Goal: Entertainment & Leisure: Consume media (video, audio)

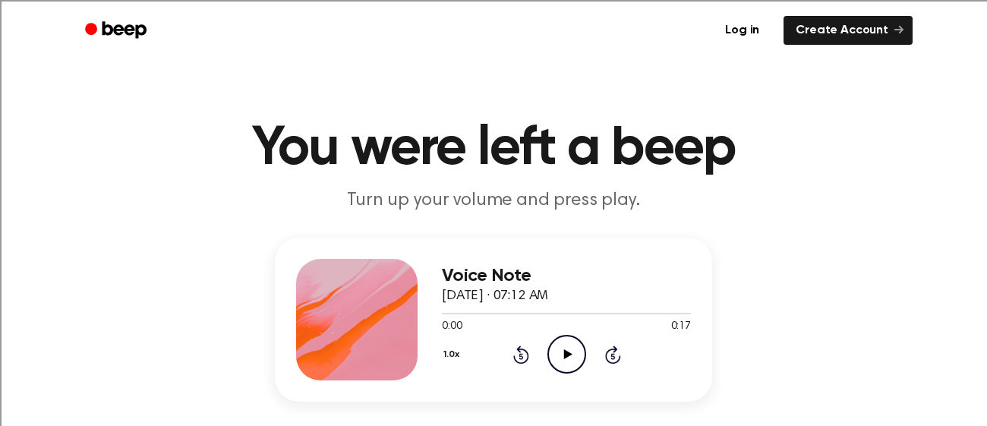
click at [562, 362] on icon "Play Audio" at bounding box center [567, 354] width 39 height 39
click at [558, 344] on icon "Play Audio" at bounding box center [567, 354] width 39 height 39
click at [563, 352] on icon "Play Audio" at bounding box center [567, 354] width 39 height 39
click at [555, 361] on icon "Play Audio" at bounding box center [567, 354] width 39 height 39
click at [559, 327] on div "0:00 0:15" at bounding box center [566, 327] width 249 height 16
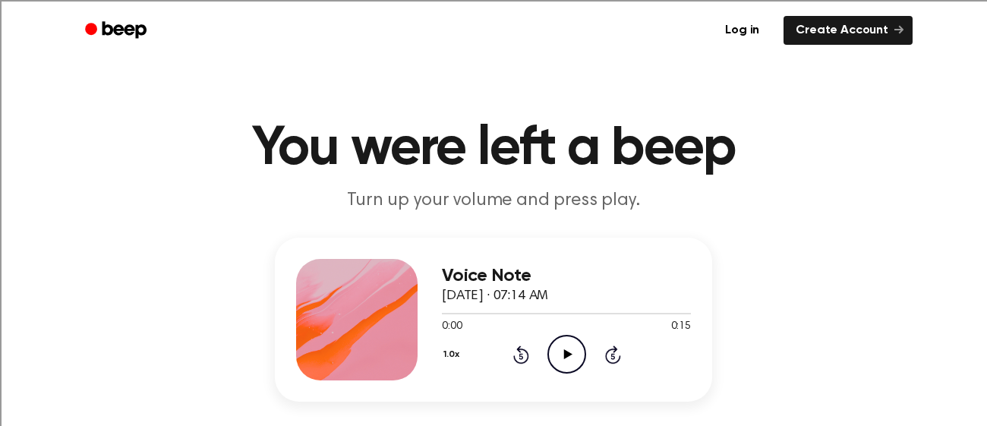
click at [561, 343] on icon "Play Audio" at bounding box center [567, 354] width 39 height 39
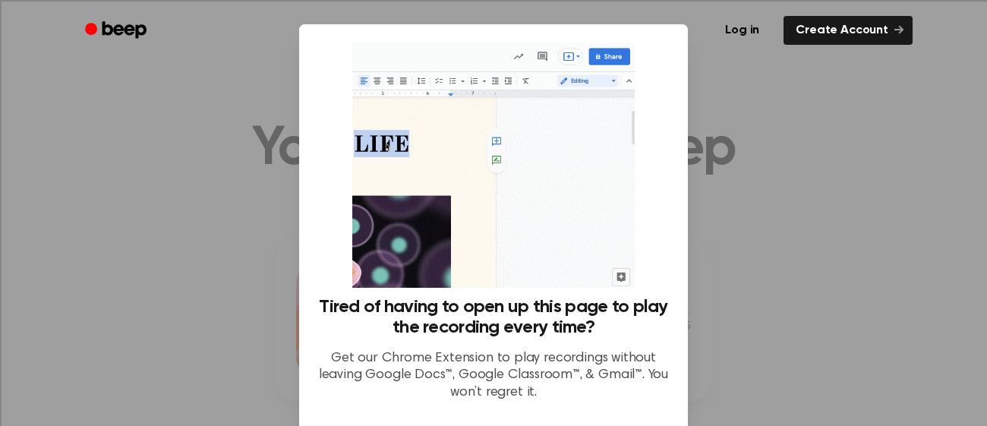
click at [755, 320] on div at bounding box center [493, 213] width 987 height 426
click at [568, 255] on img at bounding box center [493, 165] width 282 height 245
click at [528, 192] on img at bounding box center [493, 165] width 282 height 245
click at [521, 172] on img at bounding box center [493, 165] width 282 height 245
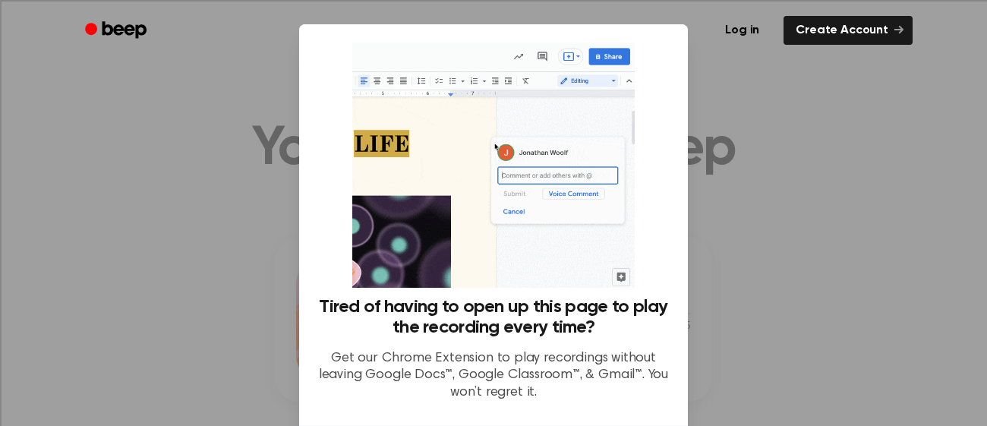
click at [517, 176] on img at bounding box center [493, 165] width 282 height 245
click at [672, 226] on div "Tired of having to open up this page to play the recording every time? Get our …" at bounding box center [493, 224] width 389 height 401
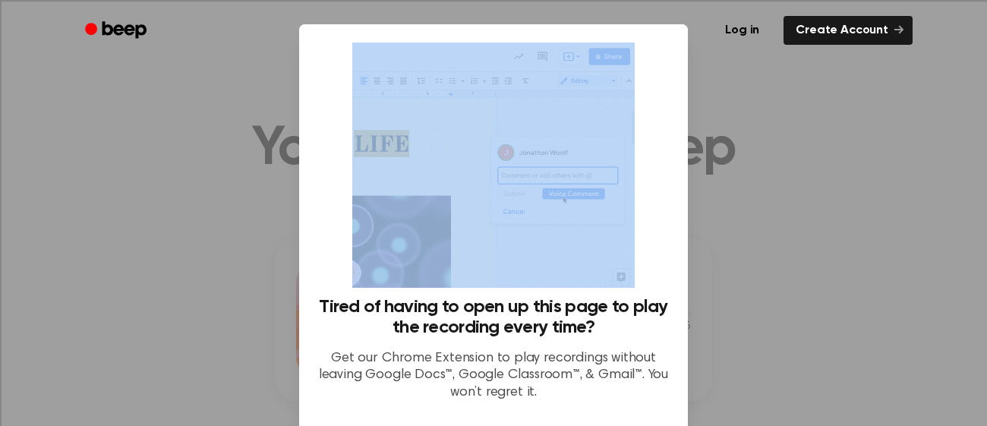
click at [672, 226] on div "Tired of having to open up this page to play the recording every time? Get our …" at bounding box center [493, 224] width 389 height 401
click at [654, 275] on div "Tired of having to open up this page to play the recording every time? Get our …" at bounding box center [493, 228] width 352 height 371
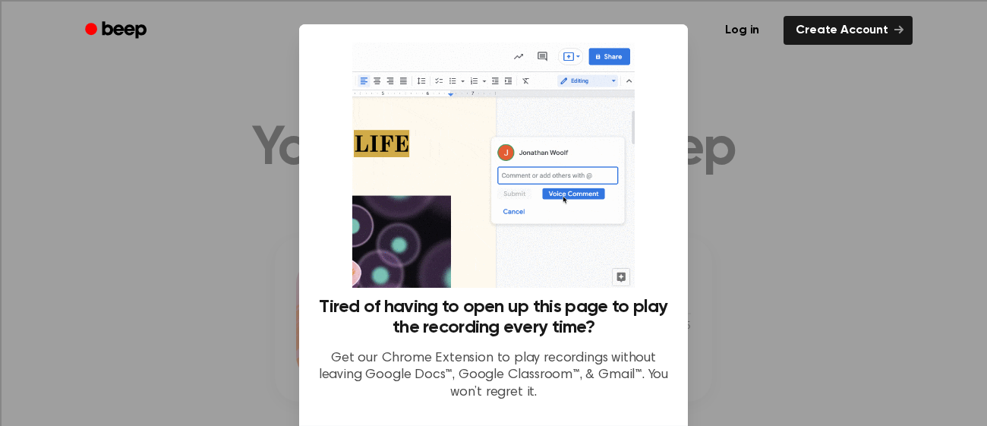
click at [579, 401] on div "Tired of having to open up this page to play the recording every time? Get our …" at bounding box center [493, 355] width 352 height 117
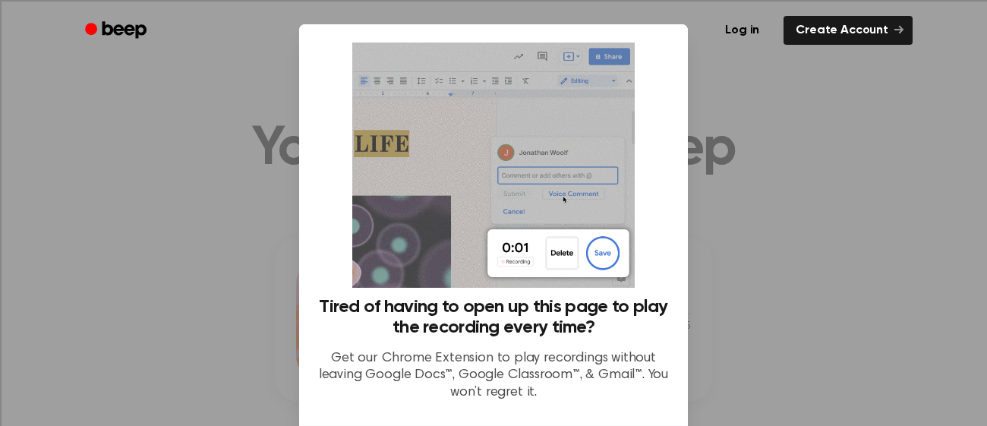
click at [580, 409] on div "Tired of having to open up this page to play the recording every time? Get our …" at bounding box center [493, 355] width 352 height 117
click at [200, 96] on div at bounding box center [493, 213] width 987 height 426
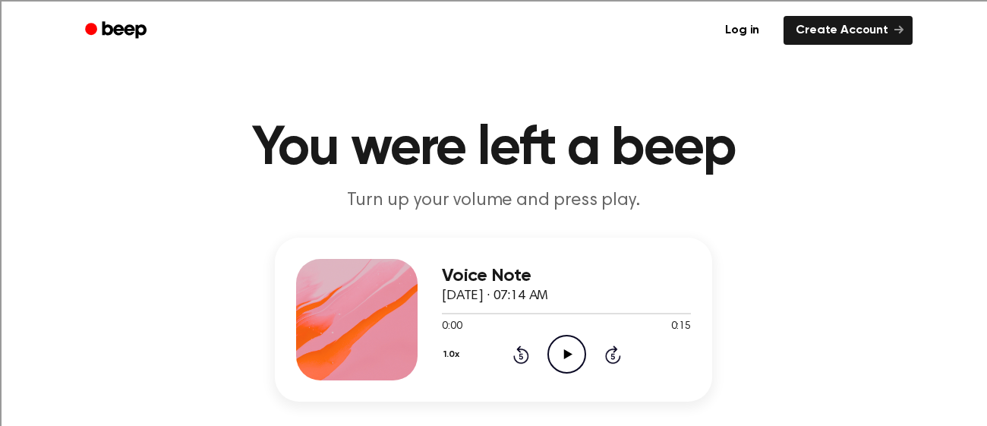
click at [564, 340] on icon "Play Audio" at bounding box center [567, 354] width 39 height 39
click at [562, 349] on icon "Play Audio" at bounding box center [567, 354] width 39 height 39
click at [570, 365] on icon "Play Audio" at bounding box center [567, 354] width 39 height 39
click at [576, 336] on icon "Play Audio" at bounding box center [567, 354] width 39 height 39
click at [567, 366] on icon "Play Audio" at bounding box center [567, 354] width 39 height 39
